Goal: Navigation & Orientation: Find specific page/section

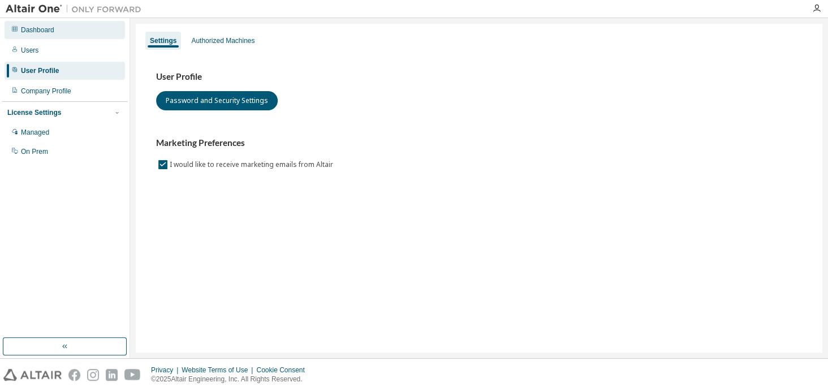
click at [43, 31] on div "Dashboard" at bounding box center [37, 29] width 33 height 9
